Goal: Task Accomplishment & Management: Manage account settings

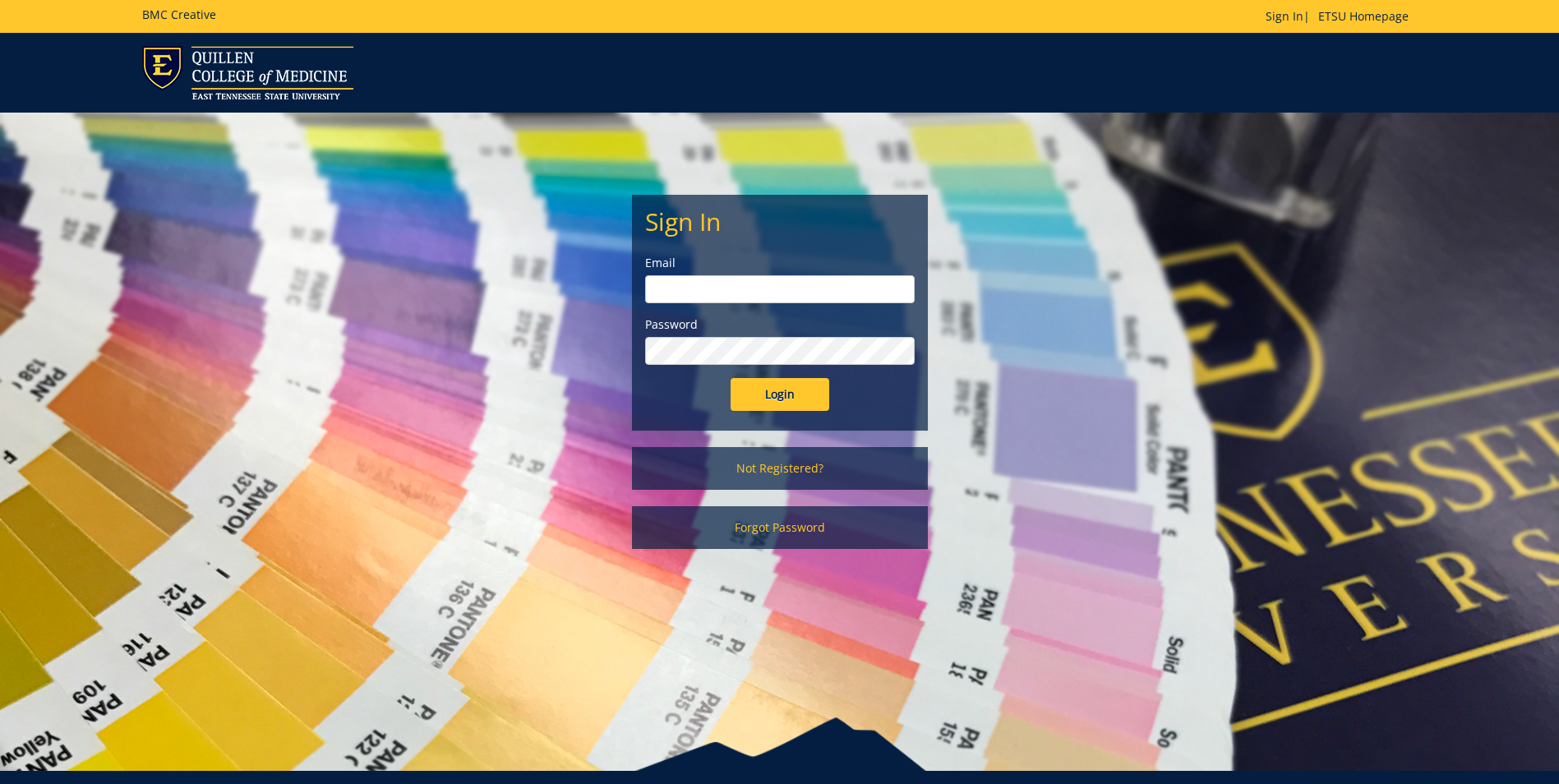
type input "morehouse@etsu.edu"
click at [772, 408] on input "Login" at bounding box center [780, 394] width 99 height 33
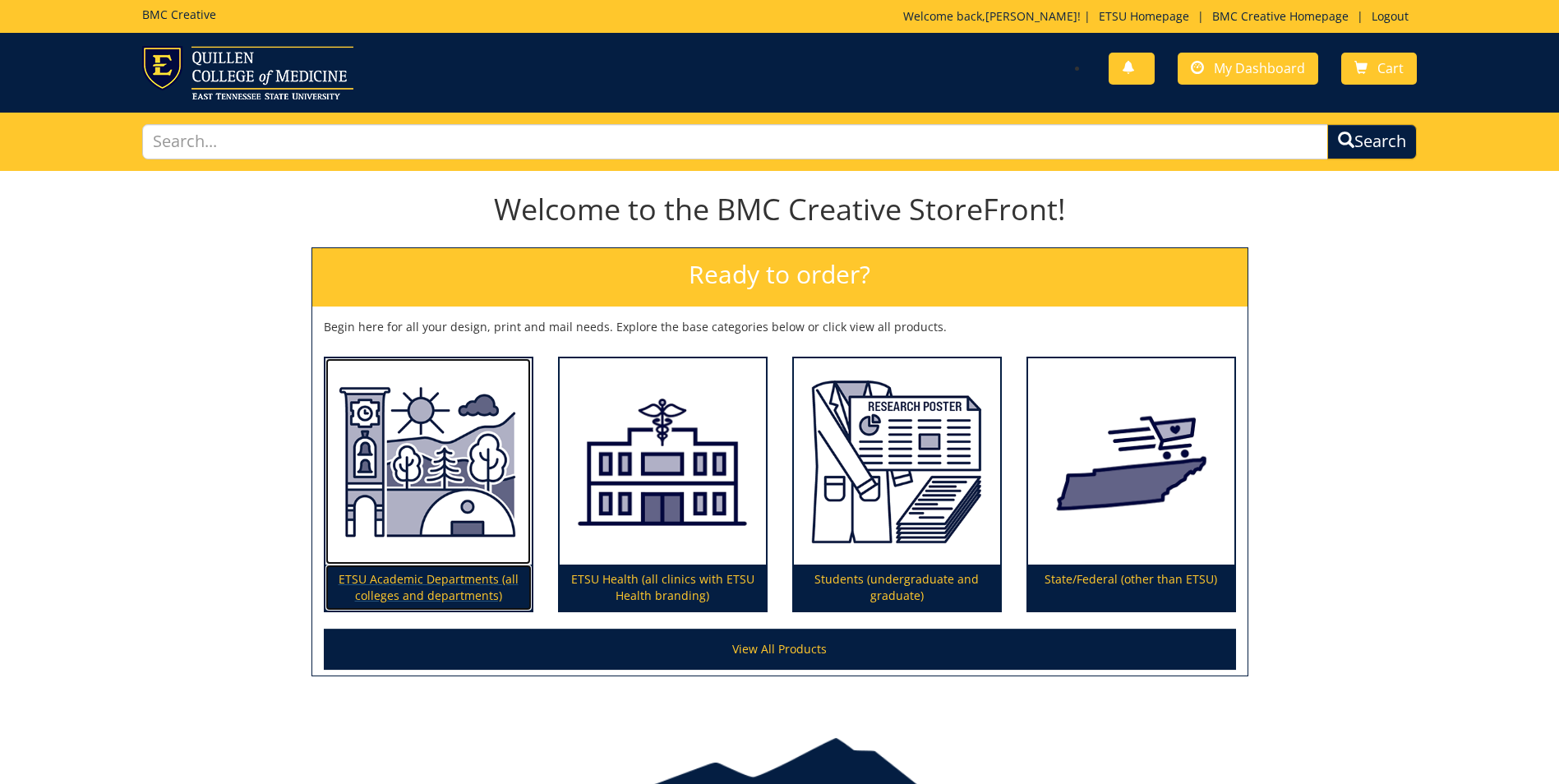
click at [414, 525] on img at bounding box center [428, 461] width 206 height 207
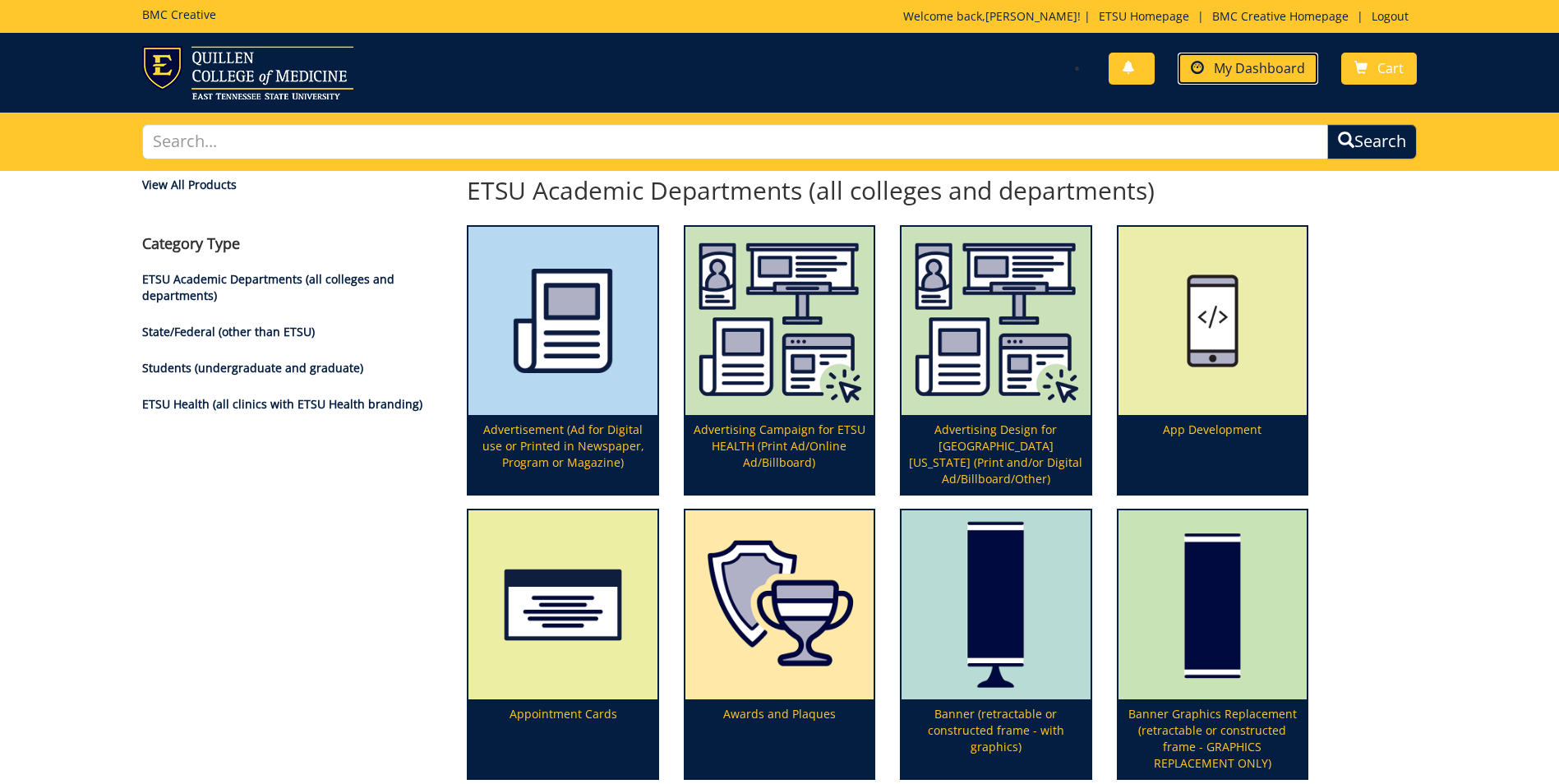
click at [1202, 62] on span at bounding box center [1197, 68] width 13 height 13
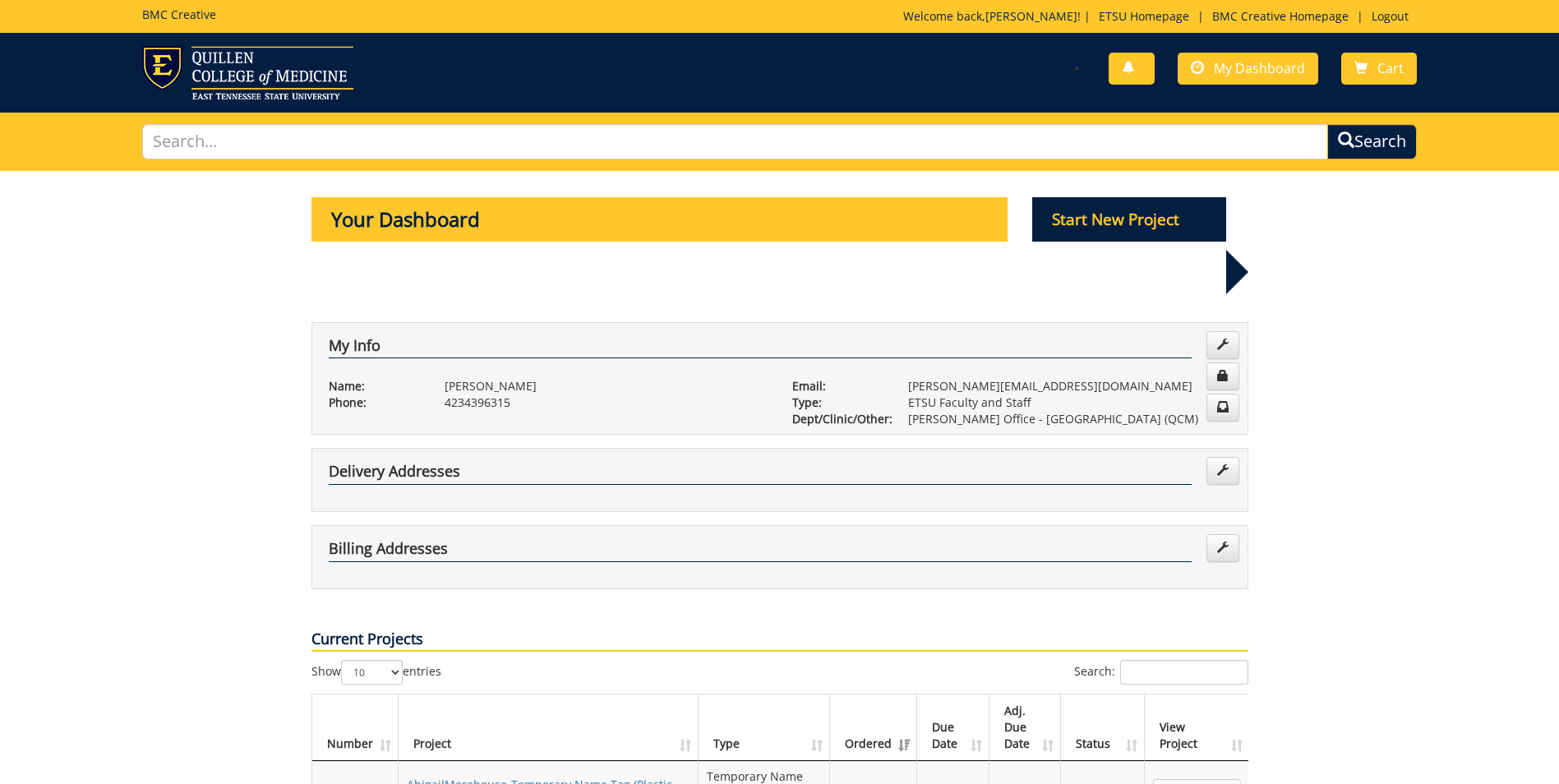
scroll to position [164, 0]
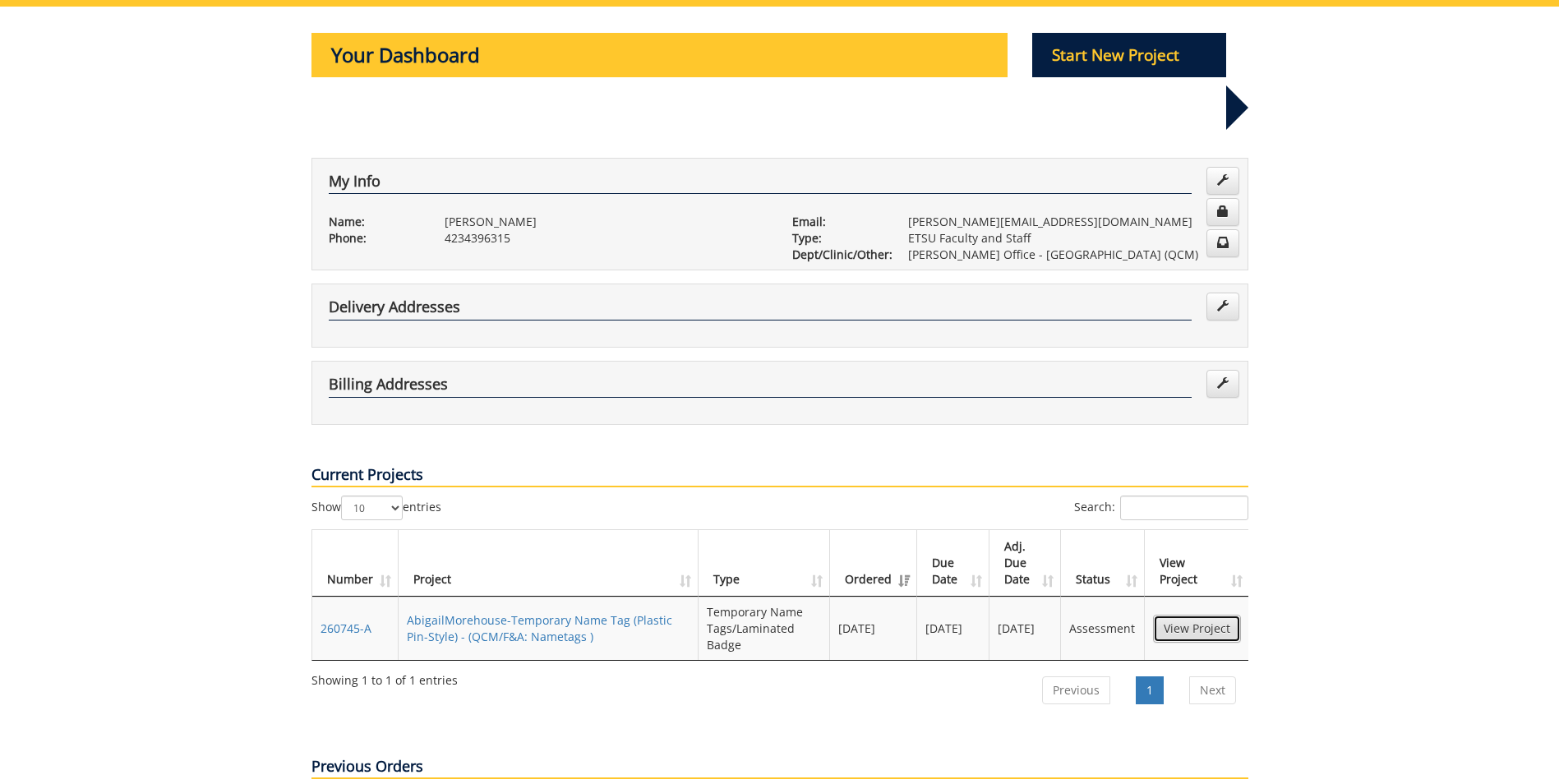
click at [1211, 615] on link "View Project" at bounding box center [1197, 629] width 88 height 28
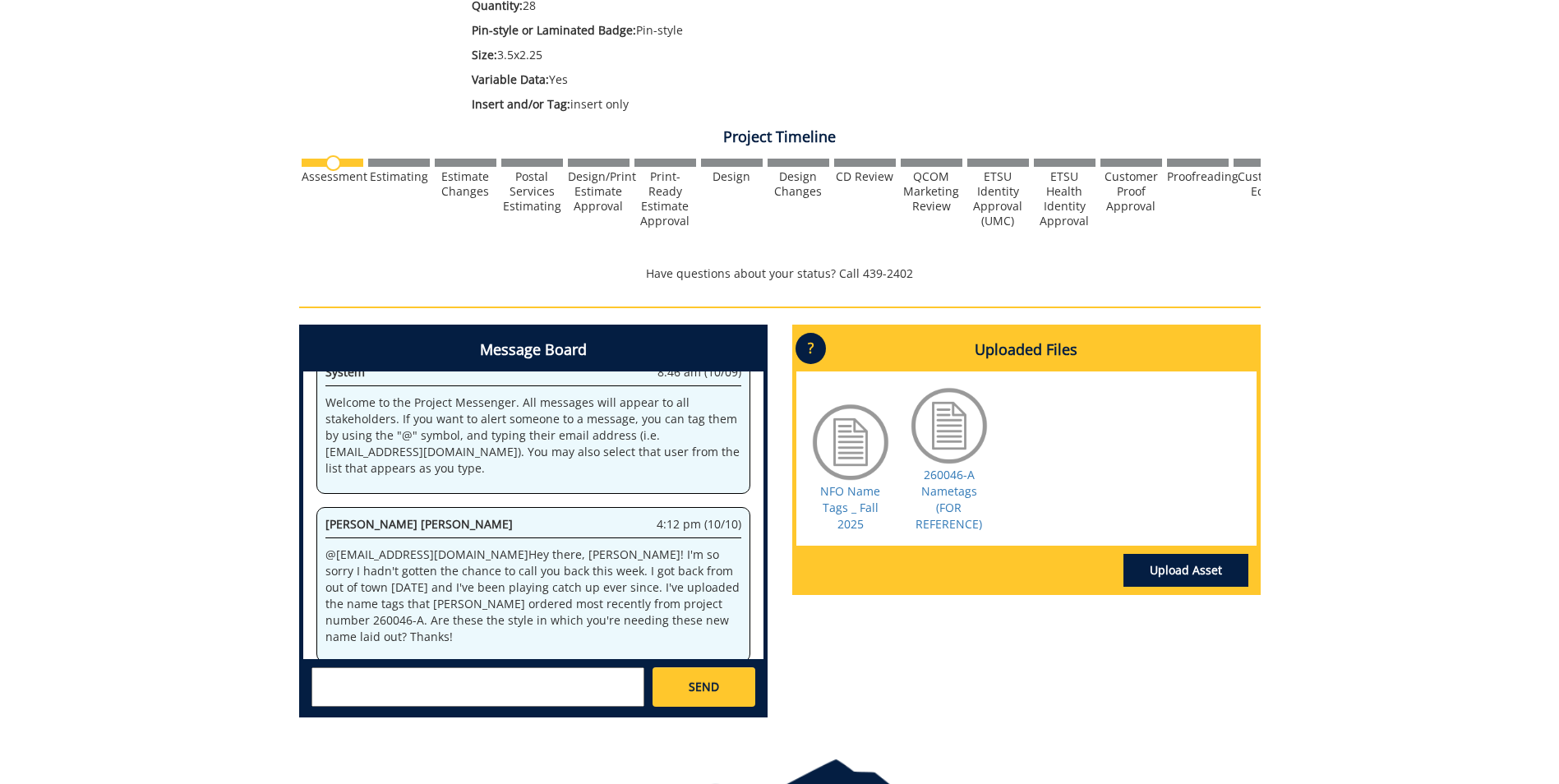
scroll to position [493, 0]
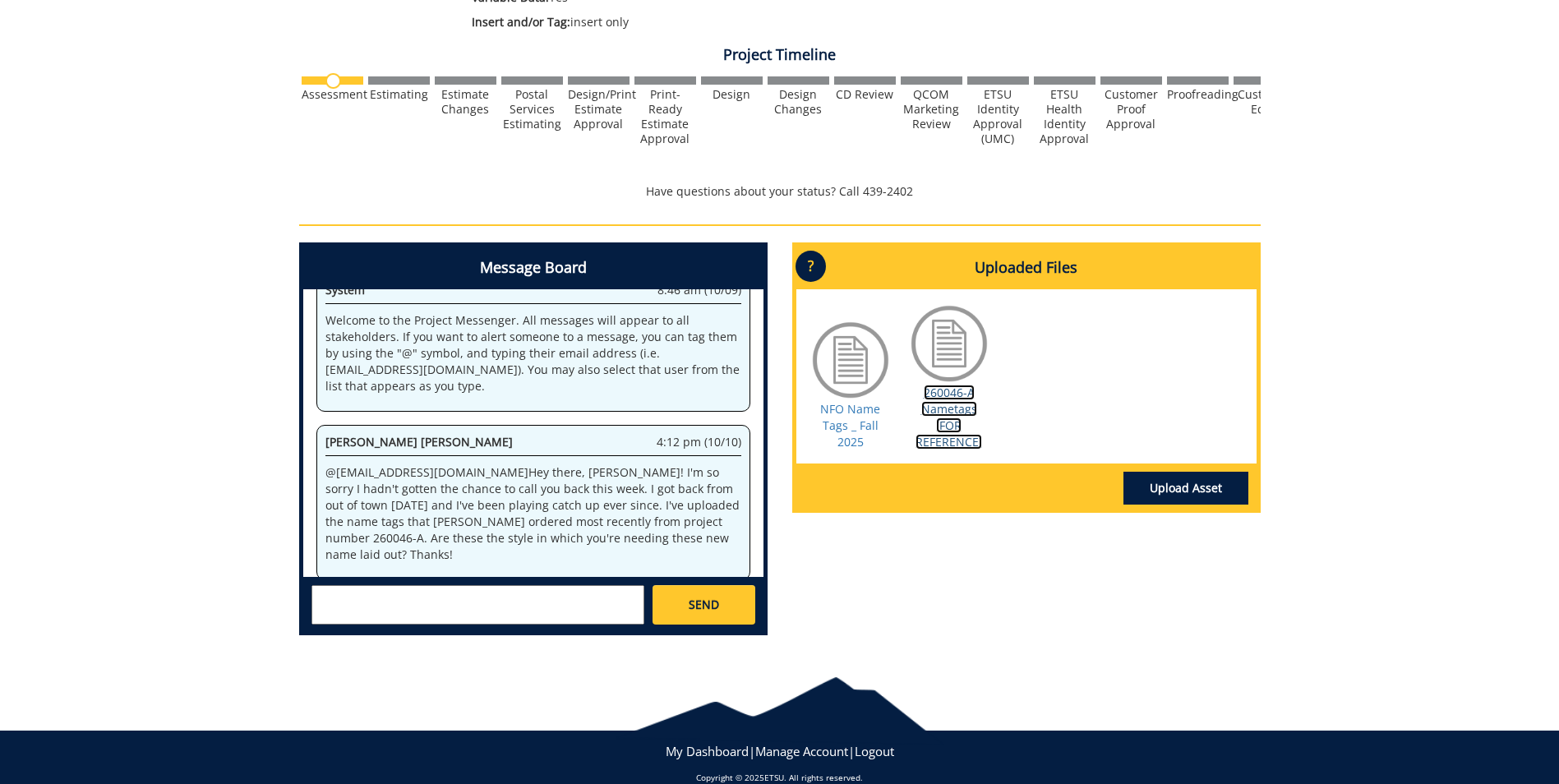
click at [942, 423] on link "260046-A Nametags (FOR REFERENCE)" at bounding box center [948, 416] width 66 height 65
click at [476, 583] on div "SEND" at bounding box center [533, 604] width 460 height 55
click at [477, 591] on textarea at bounding box center [478, 604] width 333 height 39
type textarea "n"
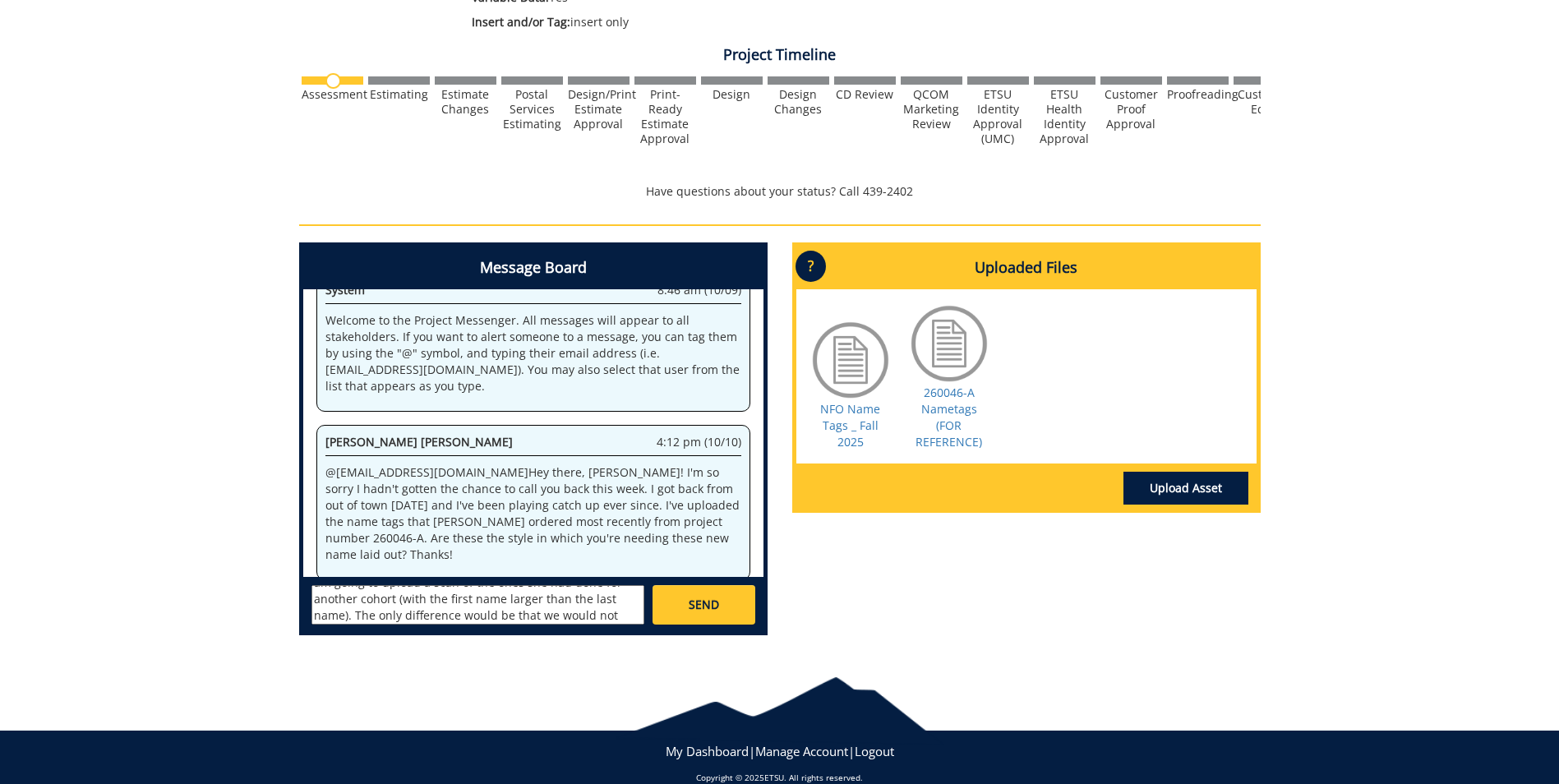
click at [615, 618] on textarea "@campbelltc@etsu.edu Hi Taylor! I am going to upload a scan of the ones she had…" at bounding box center [478, 604] width 333 height 39
click at [597, 612] on textarea "@campbelltc@etsu.edu Hi Taylor! I am going to upload a scan of the ones she had…" at bounding box center [478, 604] width 333 height 39
type textarea "@campbelltc@etsu.edu Hi Taylor! I am going to upload a scan of the ones she had…"
click at [684, 603] on link "SEND" at bounding box center [703, 604] width 102 height 39
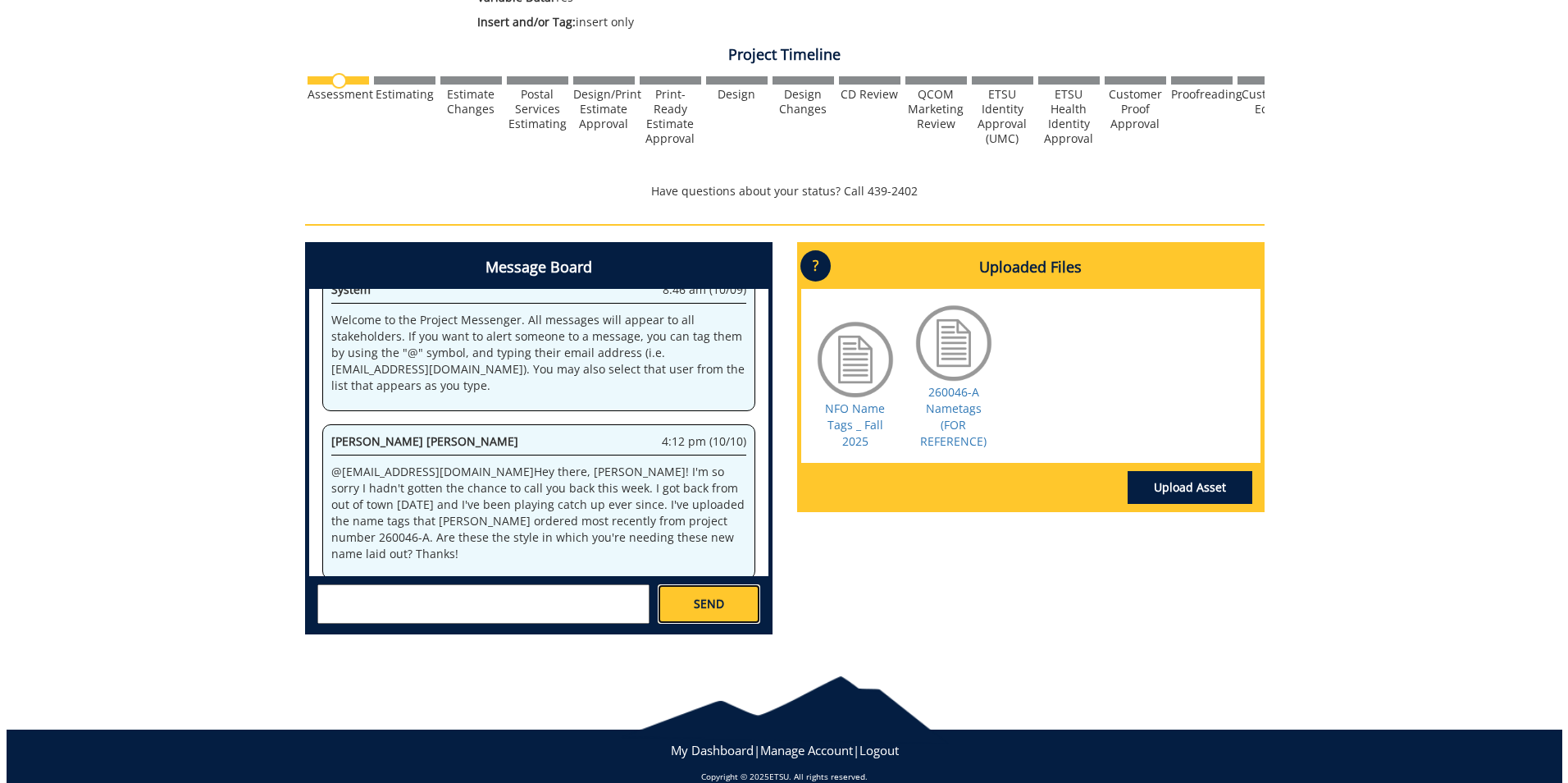
scroll to position [0, 0]
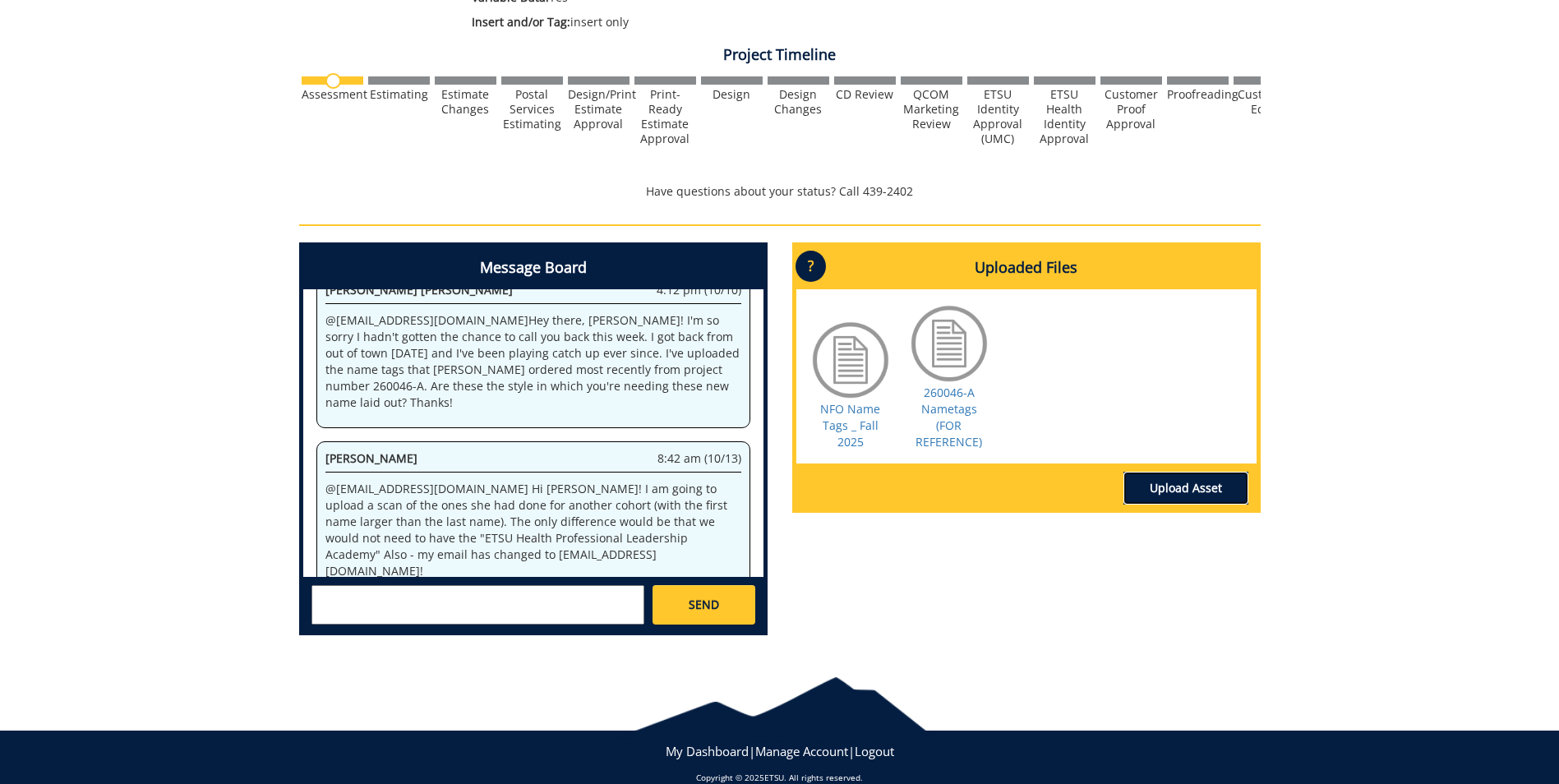
click at [1195, 477] on link "Upload Asset" at bounding box center [1185, 488] width 124 height 33
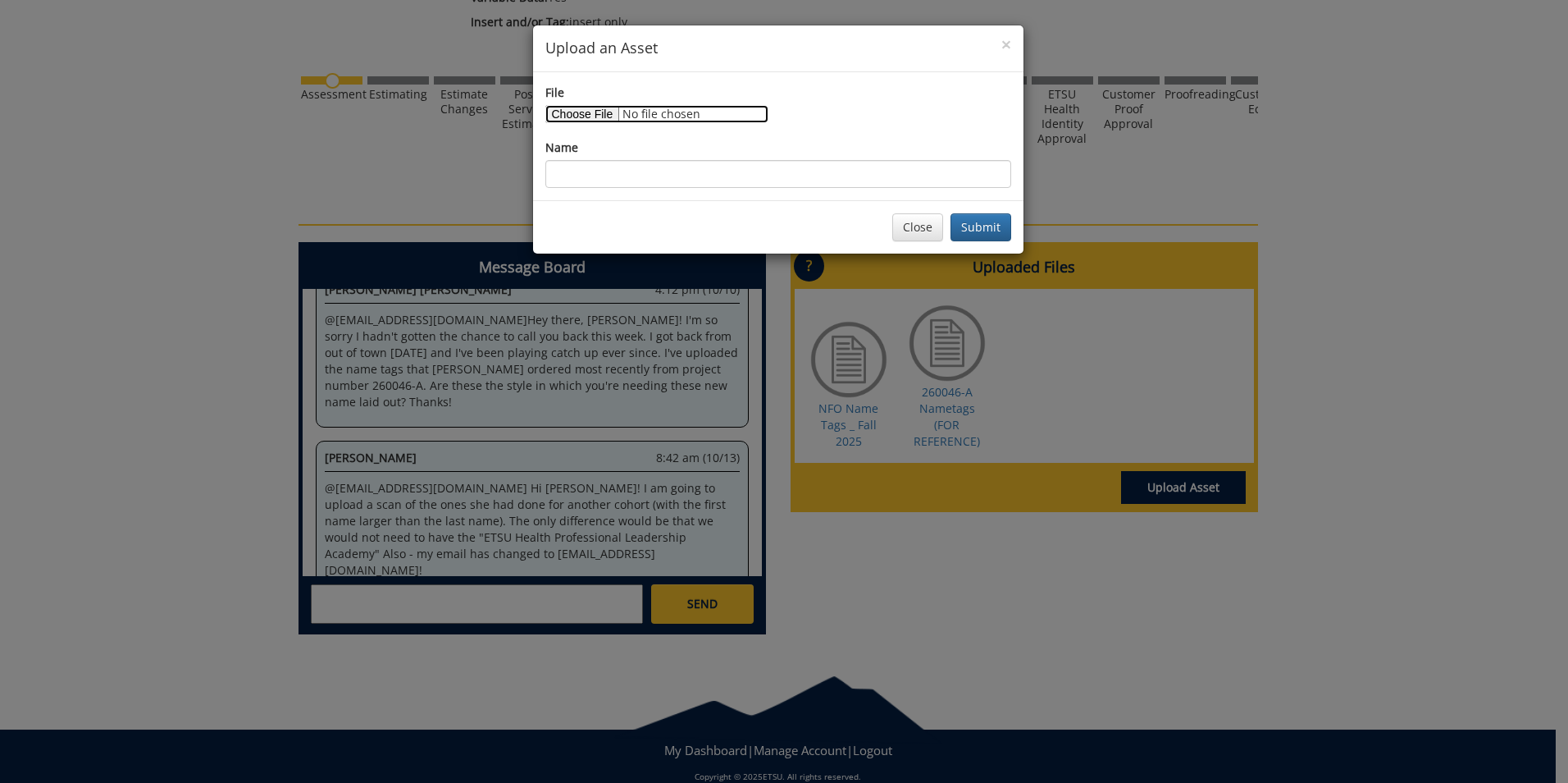
click at [587, 116] on input "File" at bounding box center [657, 114] width 223 height 18
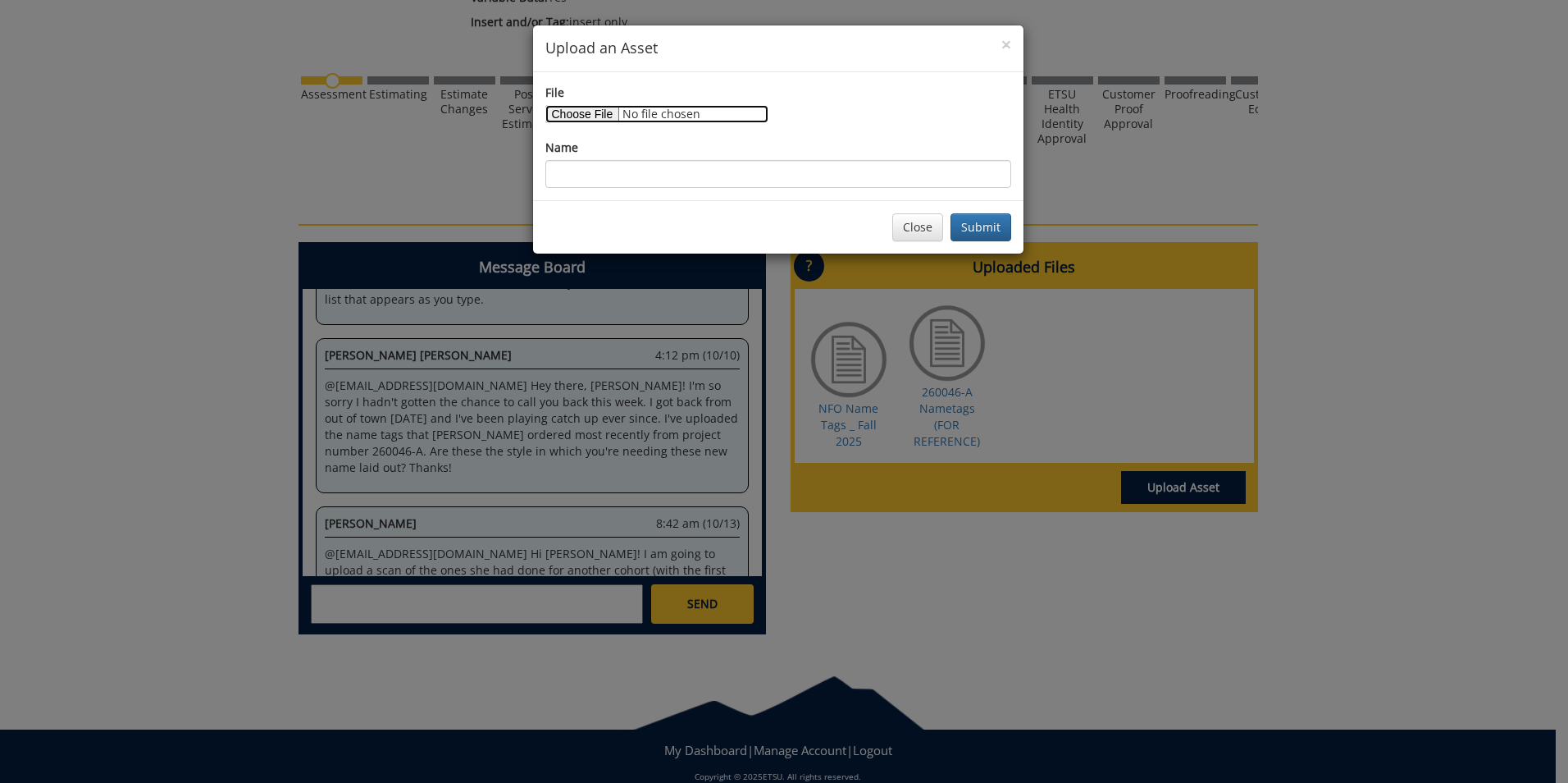
type input "C:\fakepath\1144_001.pdf"
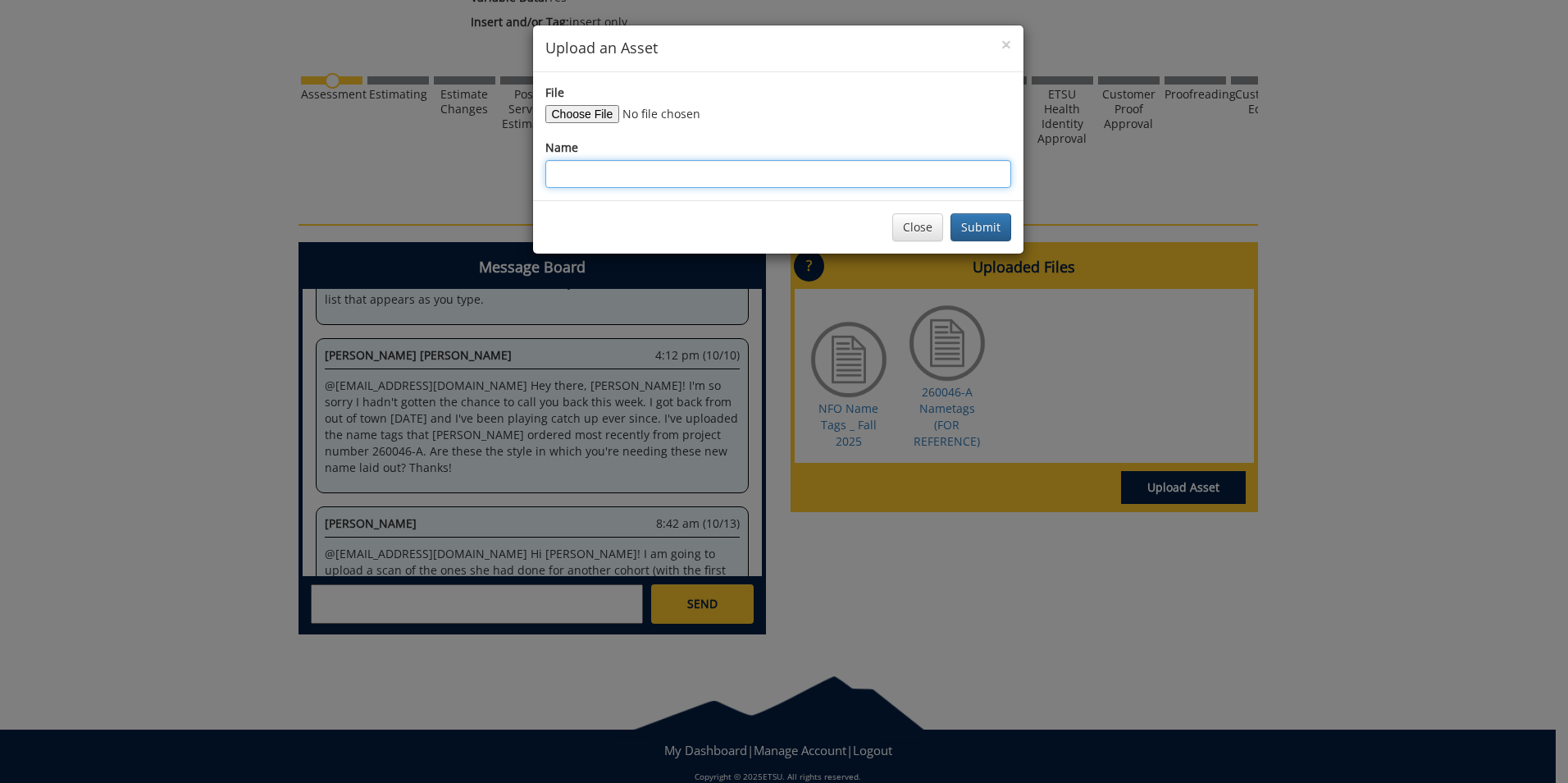
drag, startPoint x: 777, startPoint y: 159, endPoint x: 778, endPoint y: 179, distance: 20.0
click at [777, 175] on input "Name" at bounding box center [778, 173] width 466 height 28
type input "N"
type input "O"
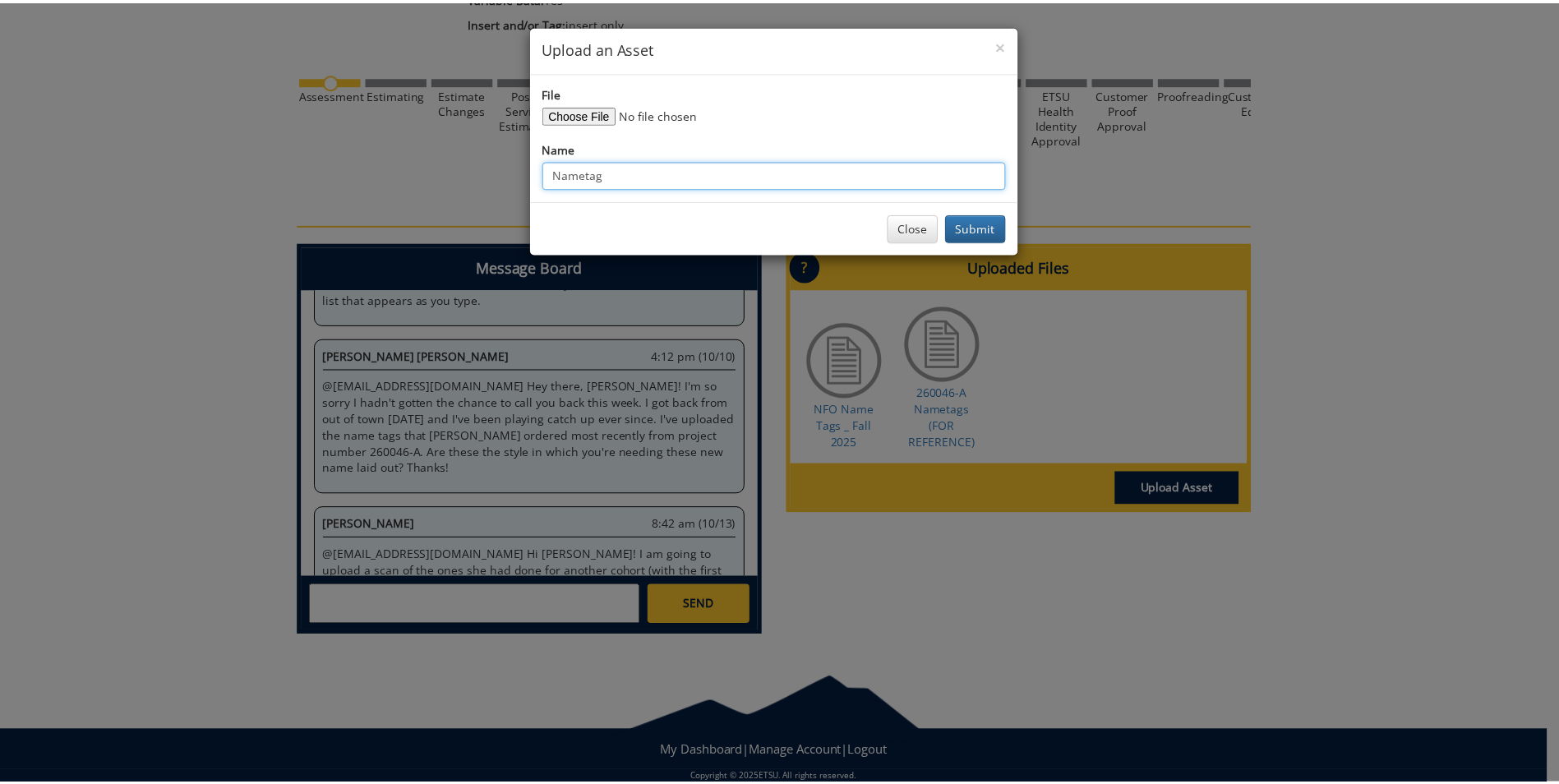
scroll to position [2006, 0]
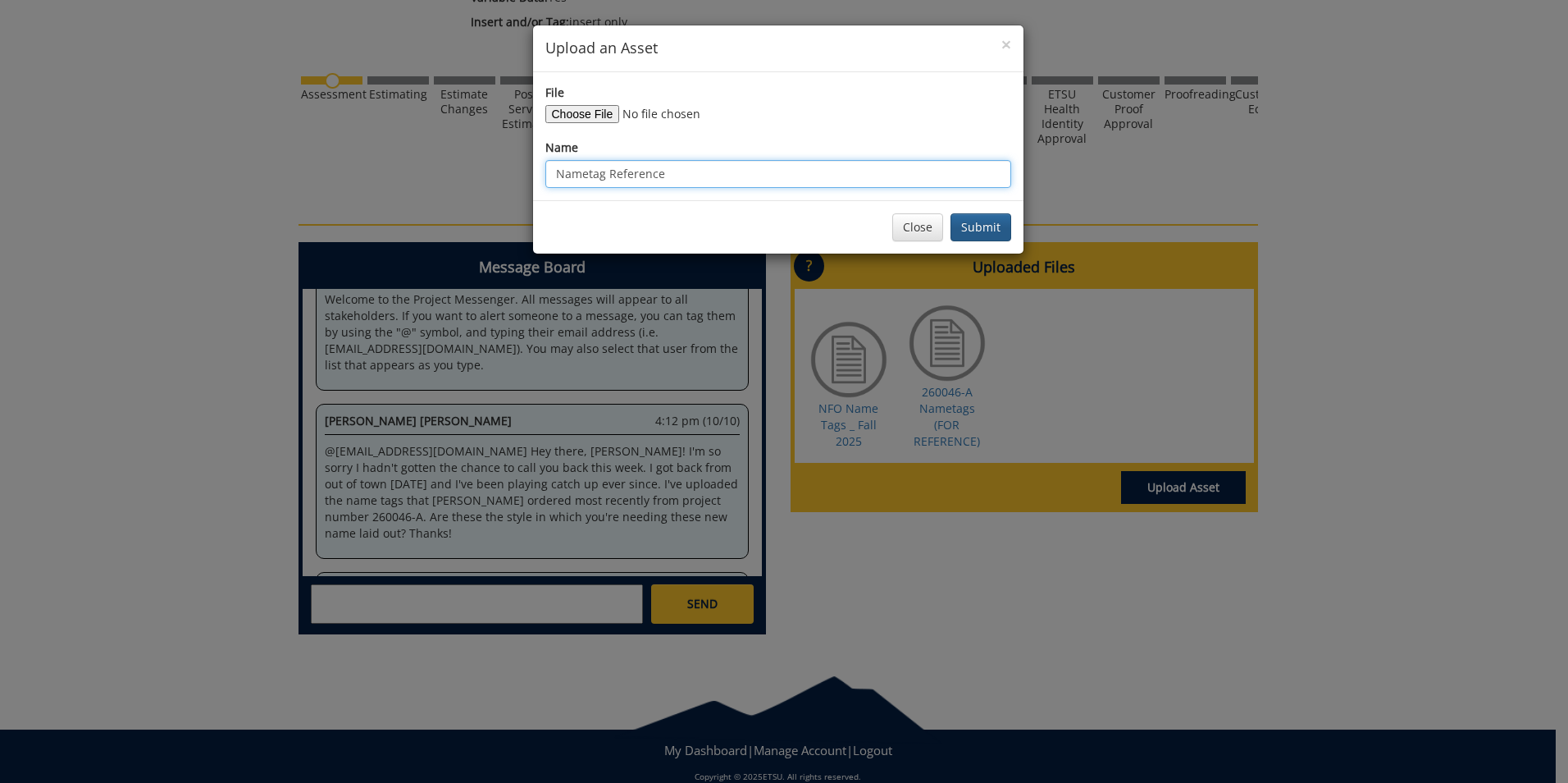
type input "Nametag Reference"
click at [976, 225] on button "Submit" at bounding box center [980, 227] width 61 height 28
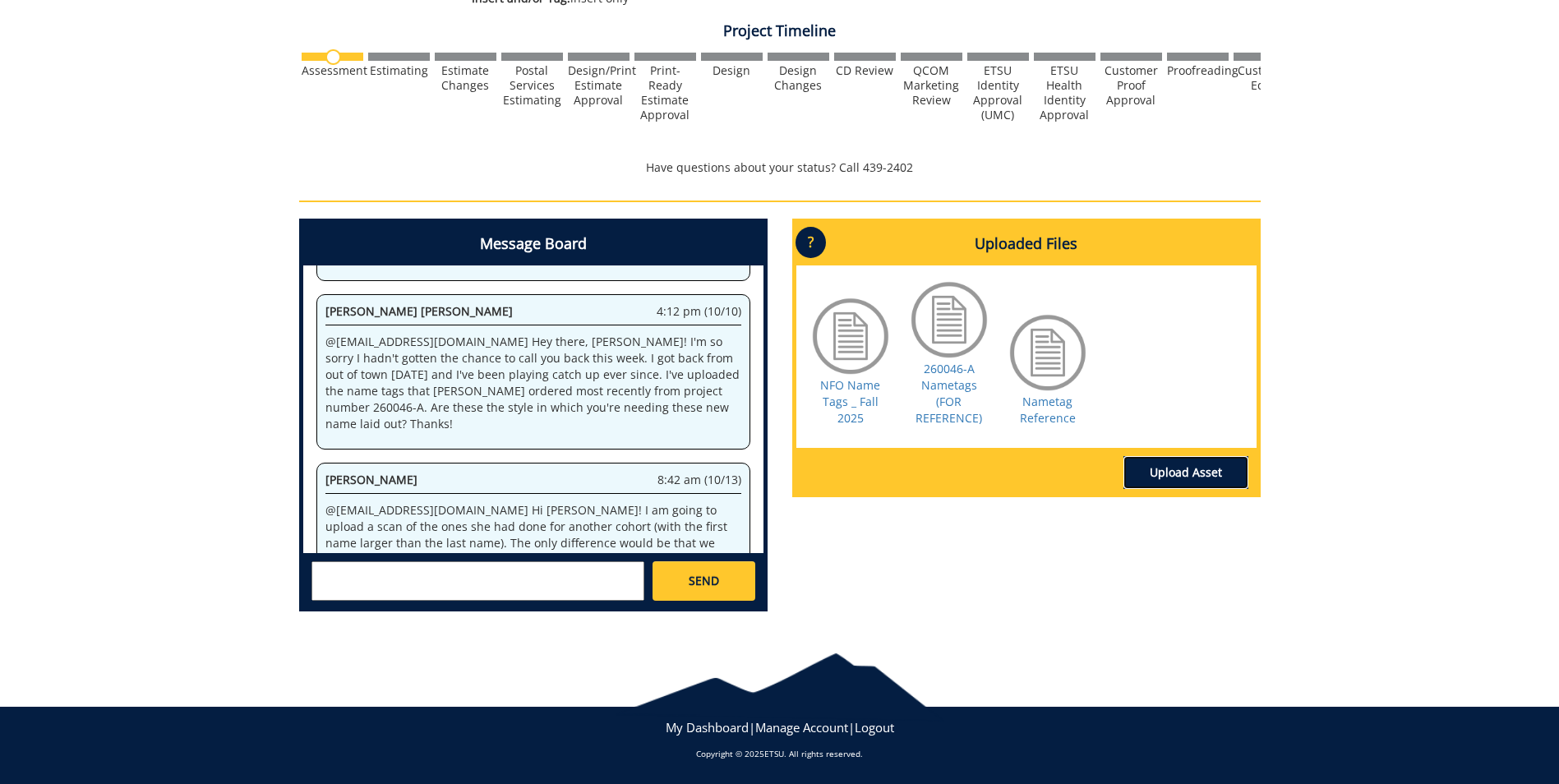
scroll to position [2663, 0]
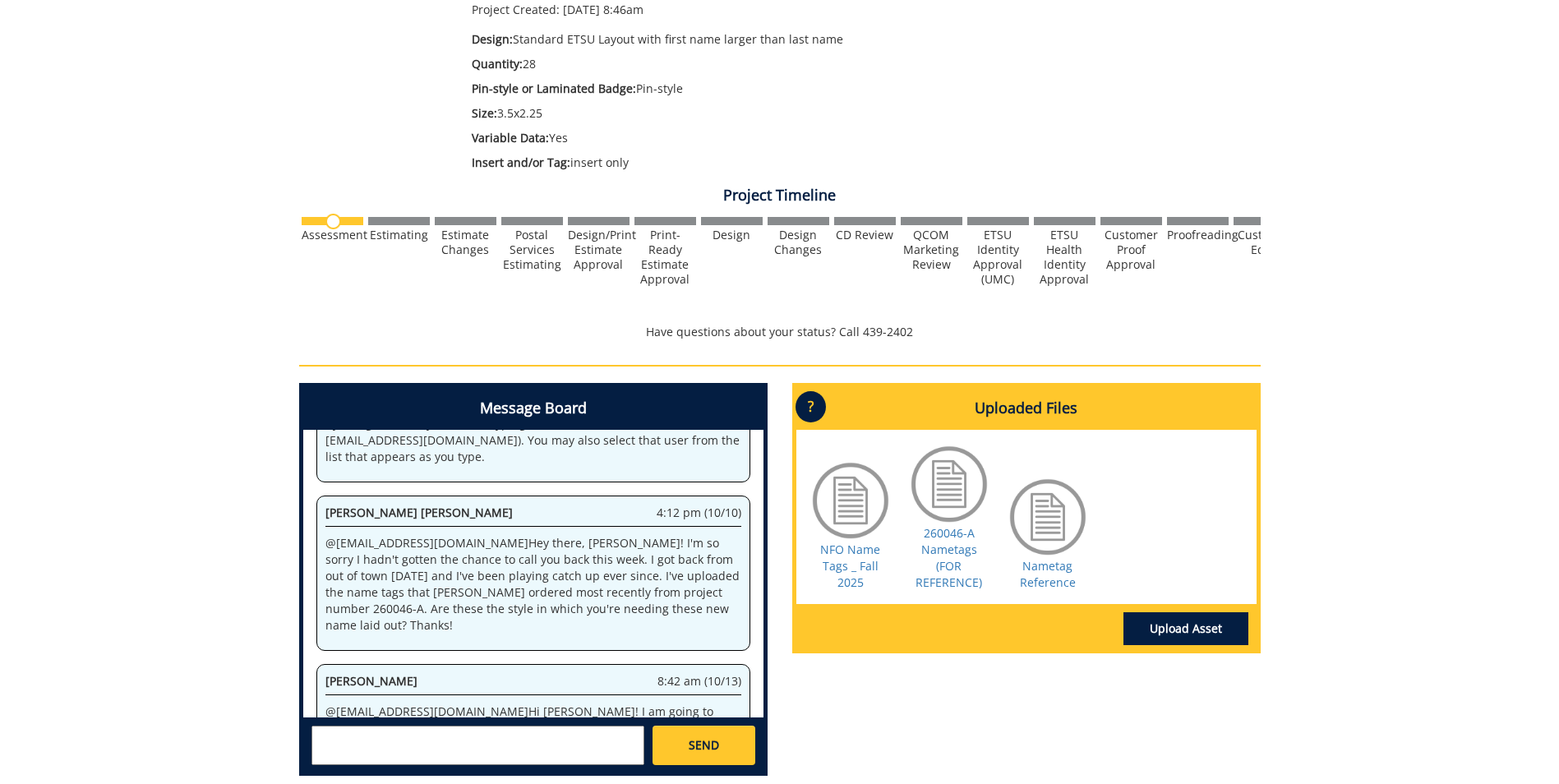
scroll to position [188, 0]
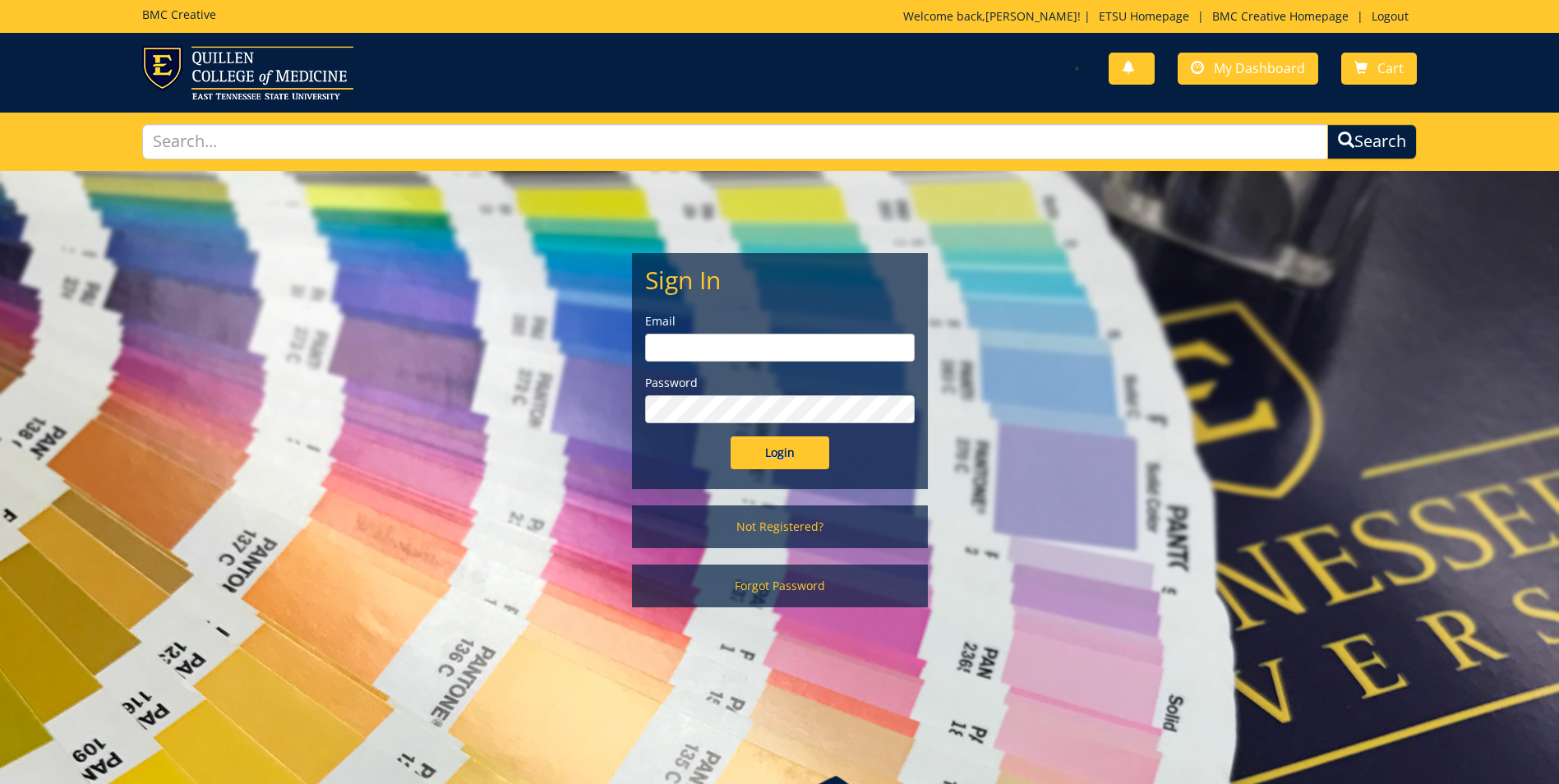
type input "morehouse@etsu.edu"
click at [781, 452] on input "Login" at bounding box center [780, 452] width 99 height 33
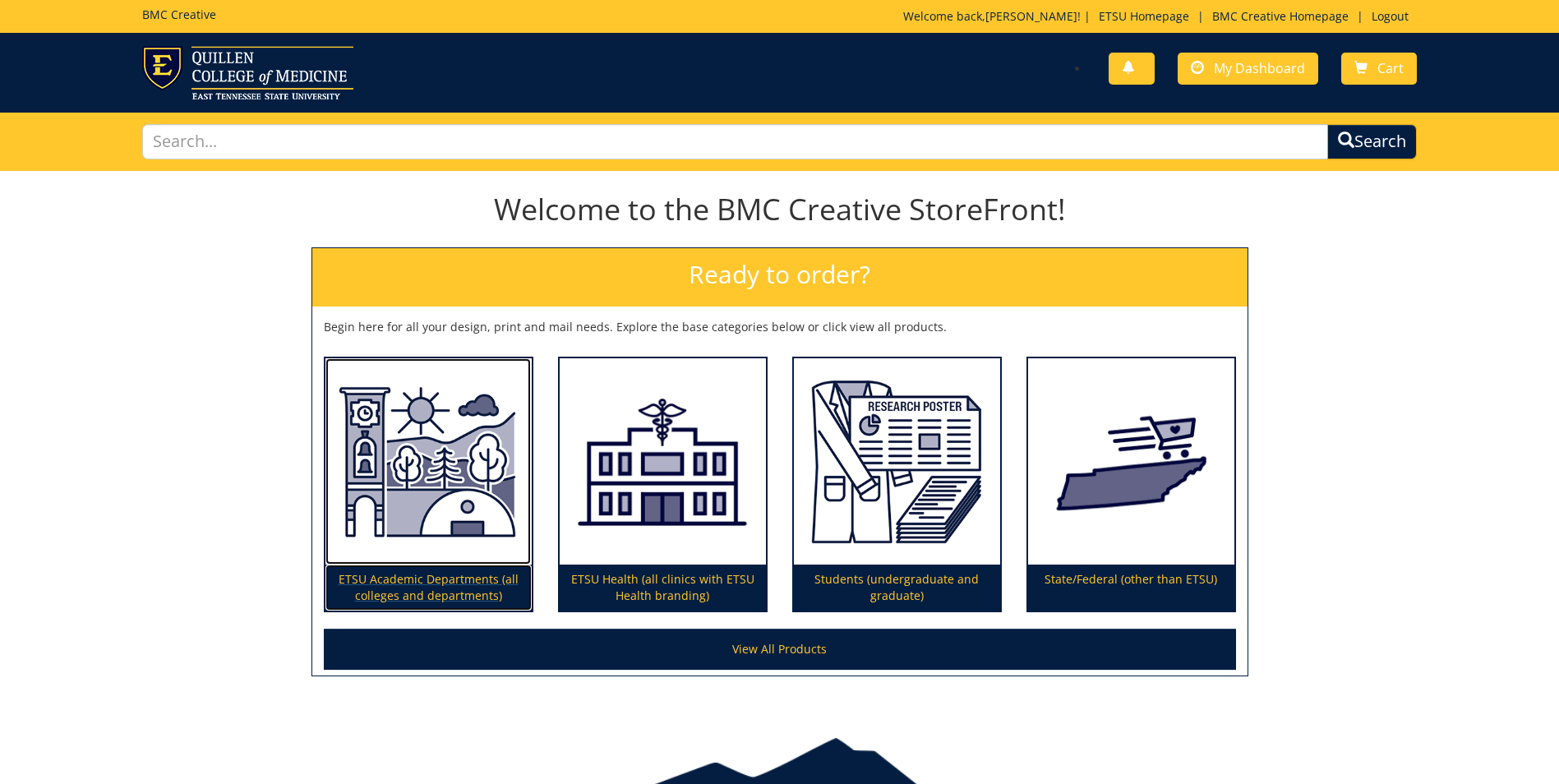
click at [391, 499] on img at bounding box center [428, 461] width 206 height 207
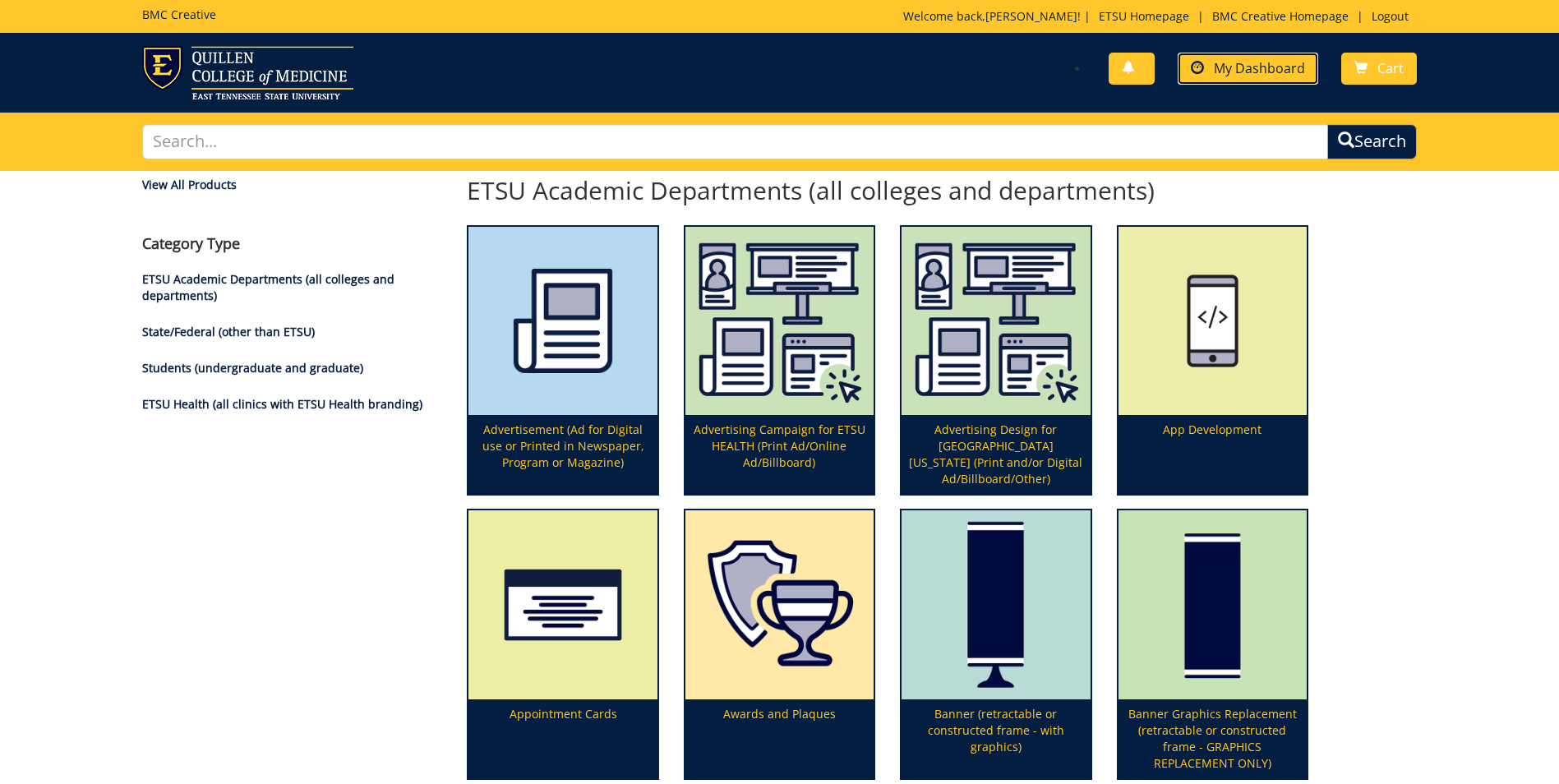
click at [1286, 71] on span "My Dashboard" at bounding box center [1259, 68] width 91 height 18
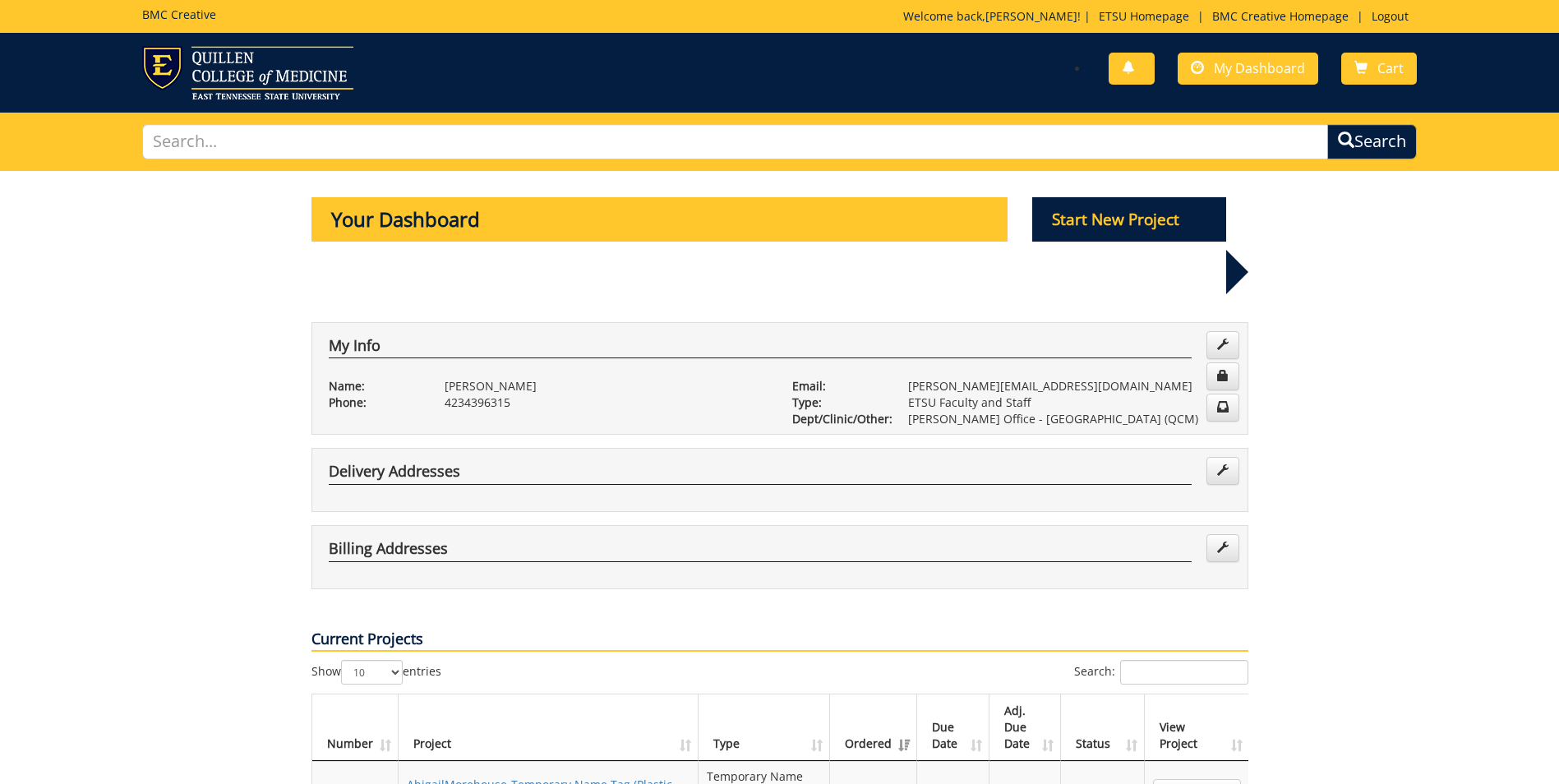
scroll to position [411, 0]
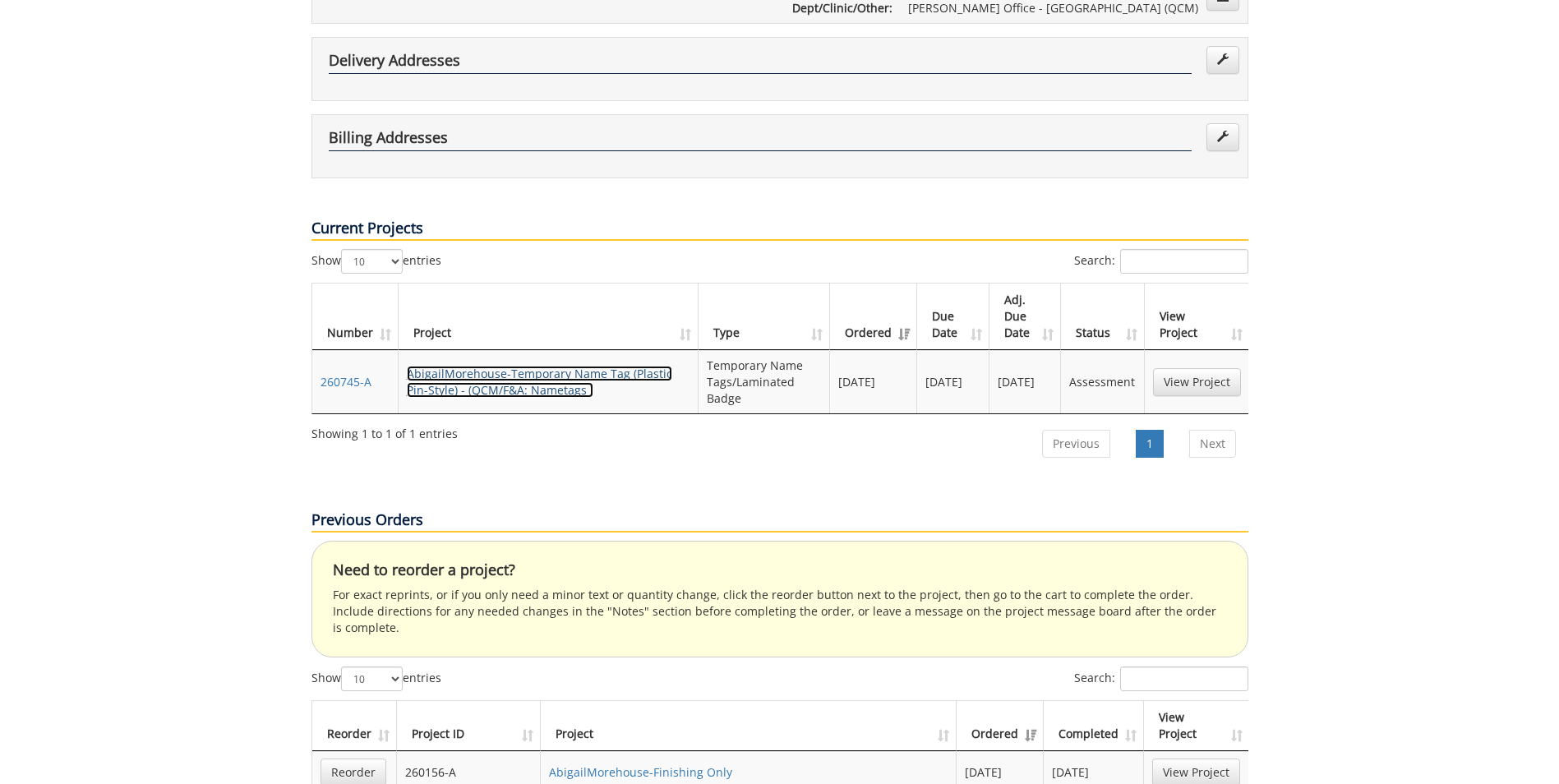
click at [528, 365] on link "AbigailMorehouse-Temporary Name Tag (Plastic Pin-Style) - (QCM/F&A: Nametags )" at bounding box center [540, 381] width 265 height 32
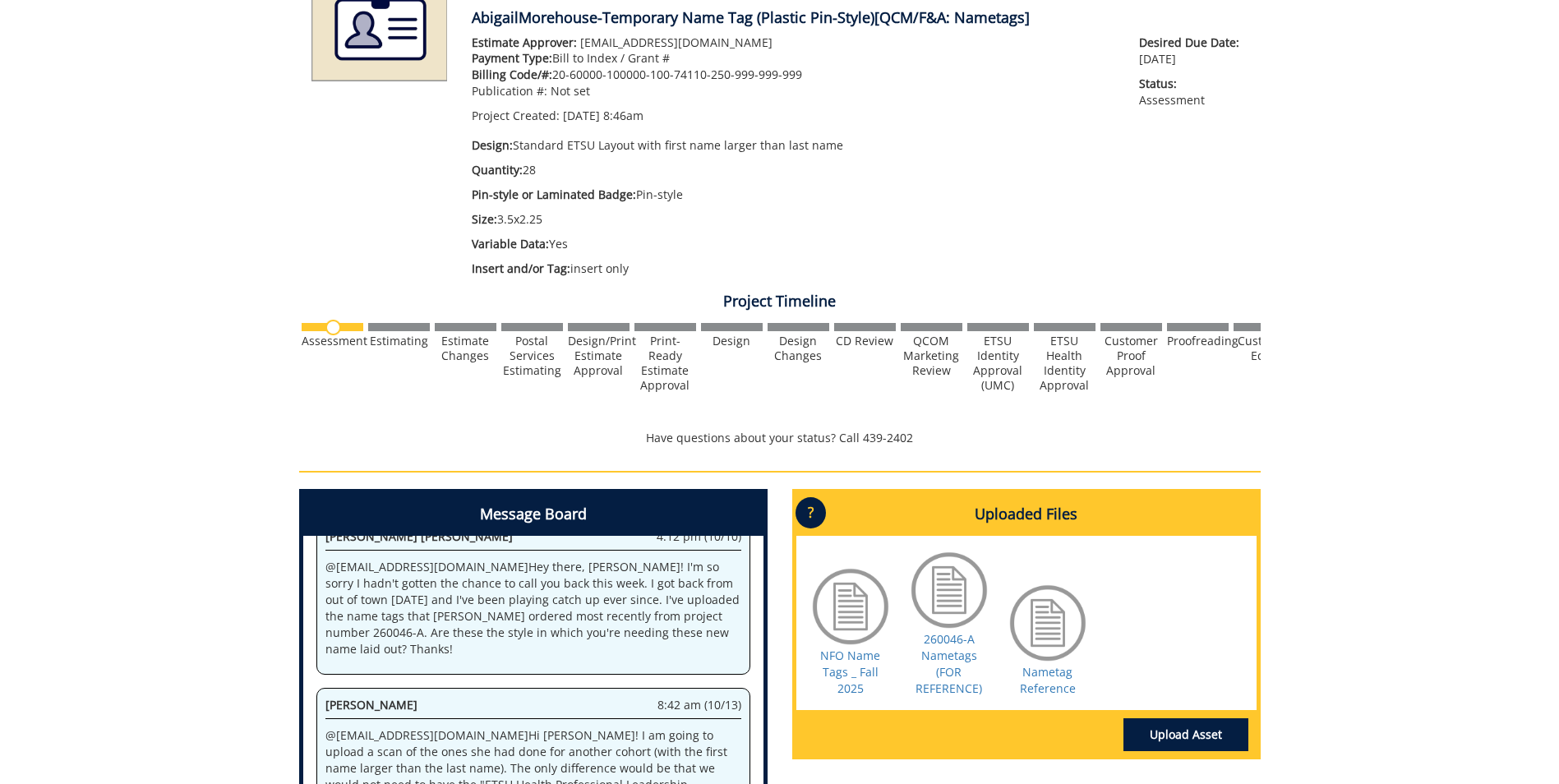
scroll to position [493, 0]
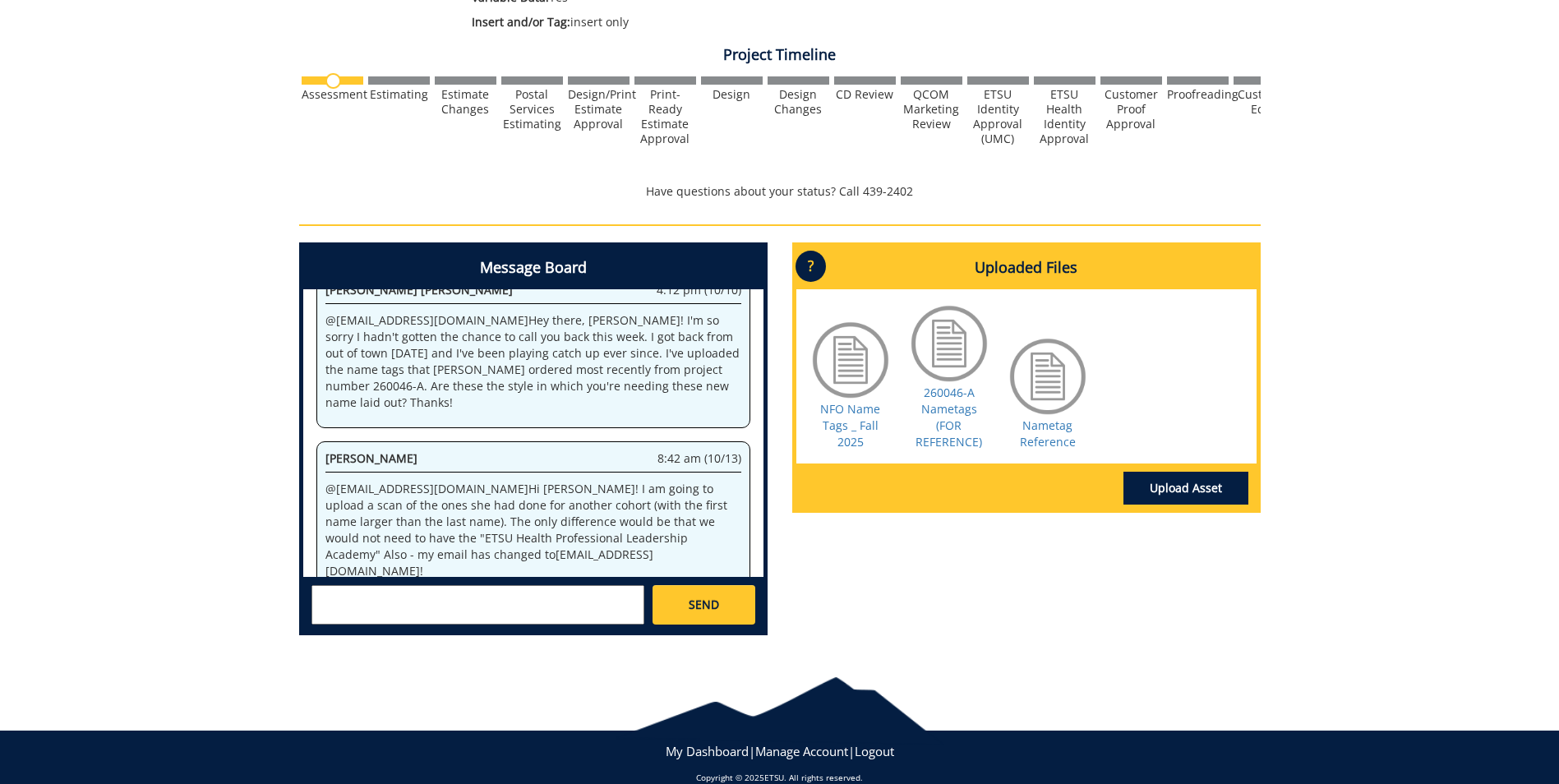
scroll to position [517, 0]
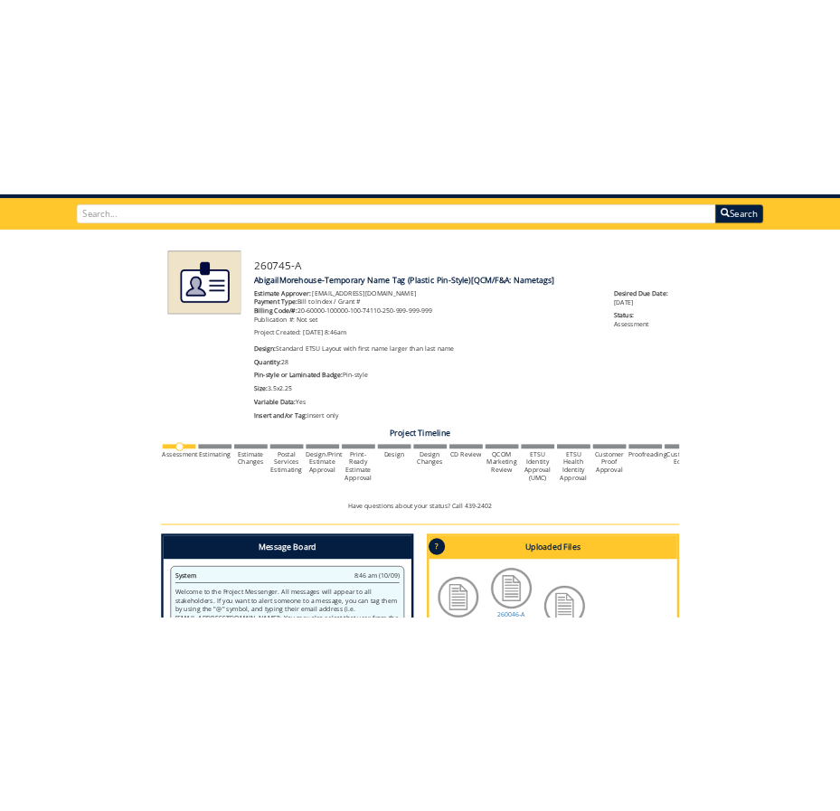
scroll to position [26, 0]
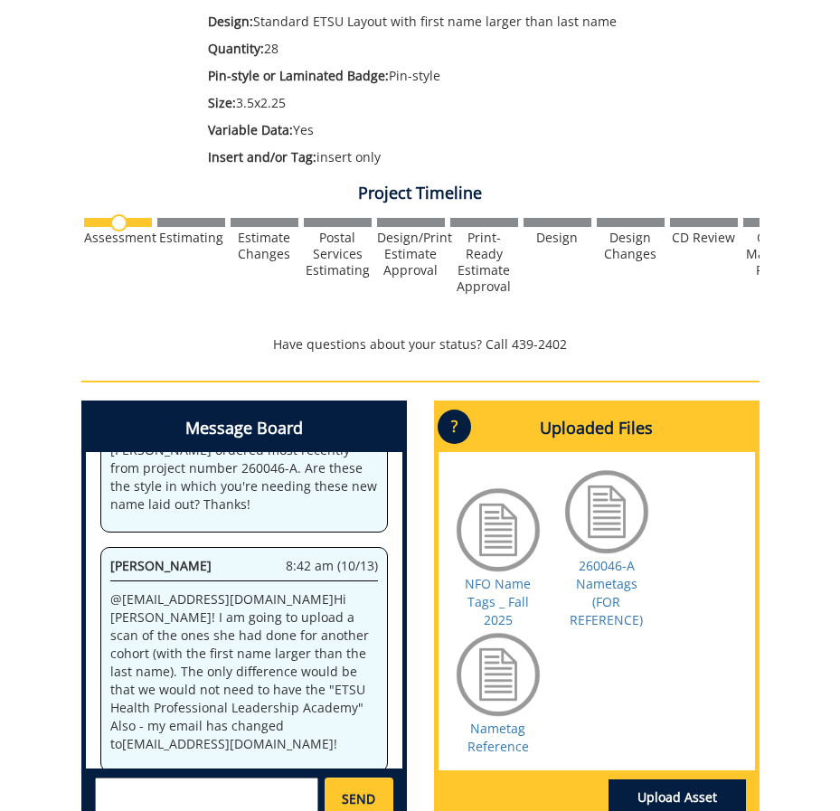
scroll to position [569, 0]
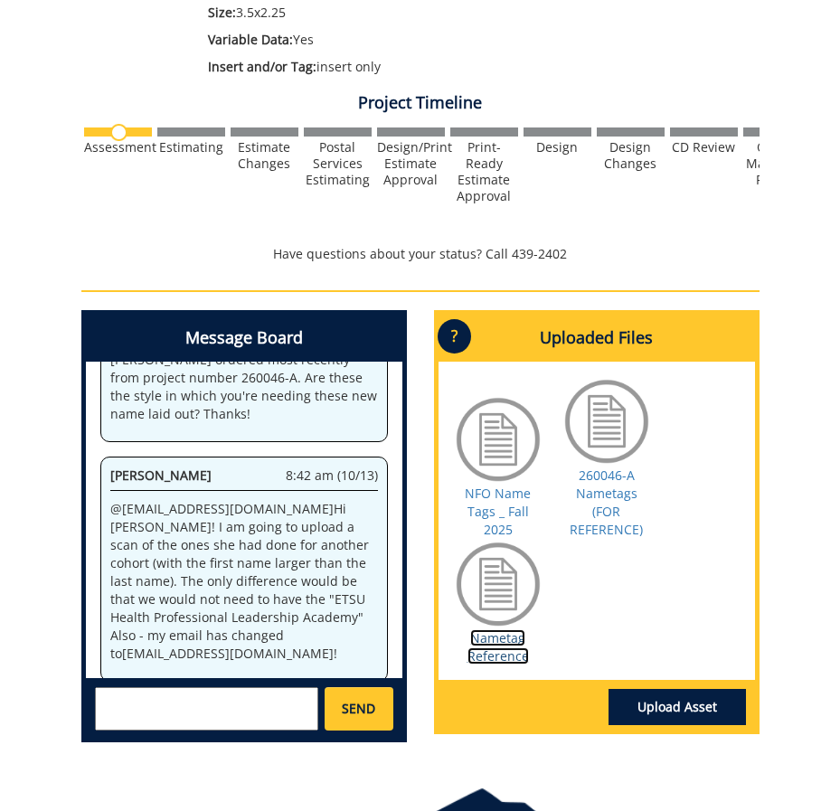
click at [514, 639] on link "Nametag Reference" at bounding box center [499, 647] width 62 height 35
